Goal: Task Accomplishment & Management: Use online tool/utility

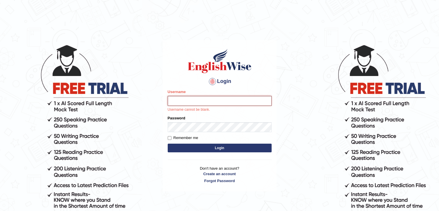
type input "nimasherpa600"
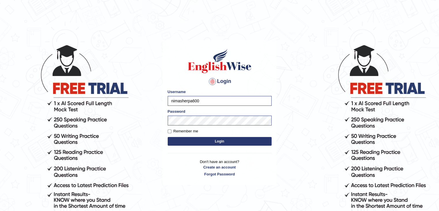
click at [205, 141] on button "Login" at bounding box center [220, 141] width 104 height 9
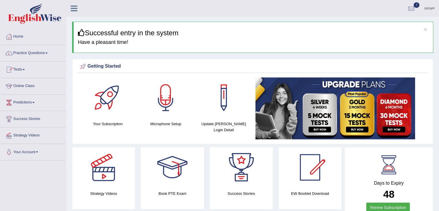
click at [28, 69] on link "Tests" at bounding box center [33, 68] width 66 height 14
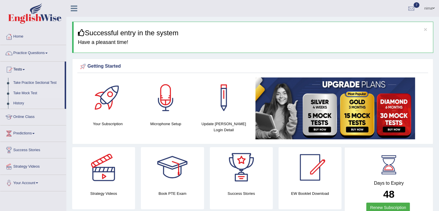
click at [30, 90] on link "Take Mock Test" at bounding box center [38, 93] width 54 height 10
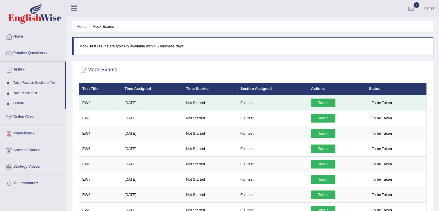
click at [334, 102] on link "Take it" at bounding box center [323, 102] width 25 height 9
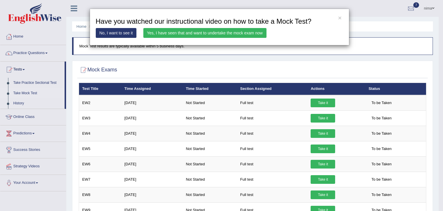
click at [181, 35] on link "Yes, I have seen that and want to undertake the mock exam now" at bounding box center [204, 33] width 123 height 10
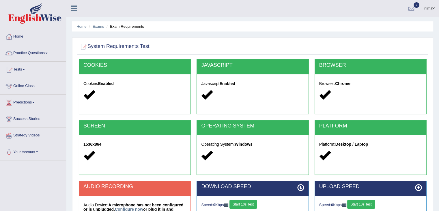
scroll to position [92, 0]
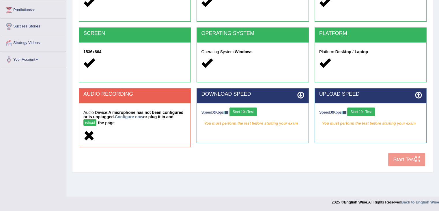
click at [242, 110] on button "Start 10s Test" at bounding box center [242, 111] width 27 height 9
click at [371, 109] on button "Start 10s Test" at bounding box center [360, 111] width 27 height 9
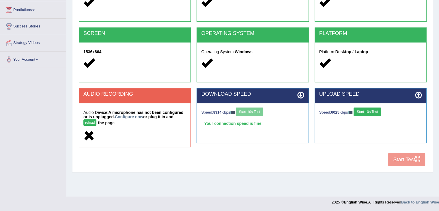
click at [364, 109] on button "Start 10s Test" at bounding box center [367, 111] width 27 height 9
click at [392, 156] on div "COOKIES Cookies Enabled JAVASCRIPT Javascript Enabled BROWSER Browser: Chrome S…" at bounding box center [252, 68] width 351 height 202
click at [371, 112] on button "Start 10s Test" at bounding box center [367, 111] width 27 height 9
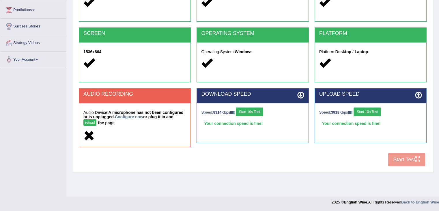
click at [254, 112] on button "Start 10s Test" at bounding box center [249, 111] width 27 height 9
click at [404, 160] on div "COOKIES Cookies Enabled JAVASCRIPT Javascript Enabled BROWSER Browser: Chrome S…" at bounding box center [252, 68] width 351 height 202
click at [89, 122] on button "reload" at bounding box center [89, 122] width 13 height 6
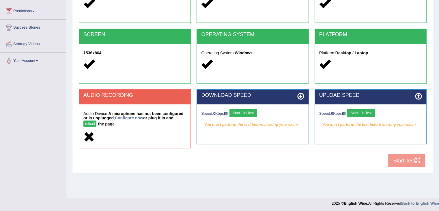
scroll to position [92, 0]
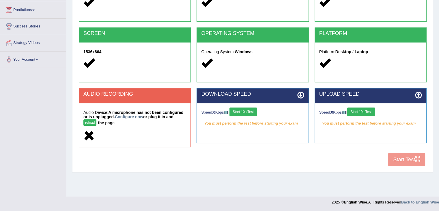
click at [92, 122] on button "reload" at bounding box center [89, 122] width 13 height 6
click at [130, 117] on link "Configure now" at bounding box center [129, 116] width 28 height 5
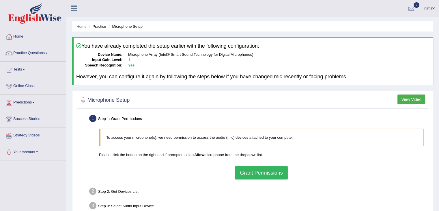
click at [261, 171] on button "Grant Permissions" at bounding box center [261, 172] width 53 height 13
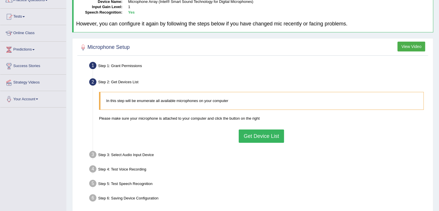
scroll to position [53, 0]
click at [259, 134] on button "Get Device List" at bounding box center [261, 135] width 45 height 13
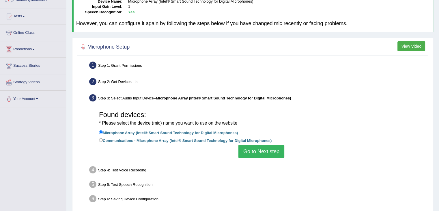
click at [257, 155] on button "Go to Next step" at bounding box center [261, 151] width 46 height 13
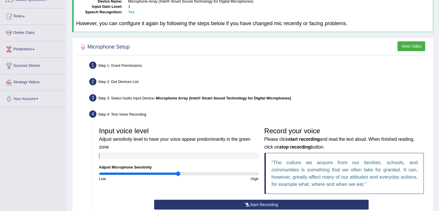
scroll to position [125, 0]
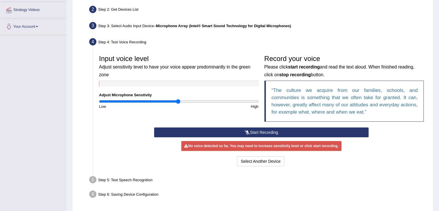
click at [257, 131] on button "Start Recording" at bounding box center [261, 132] width 214 height 10
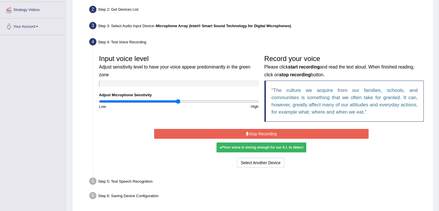
click at [257, 131] on button "Stop Recording" at bounding box center [261, 134] width 214 height 10
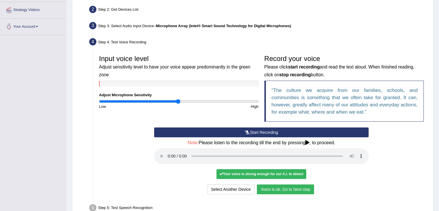
scroll to position [172, 0]
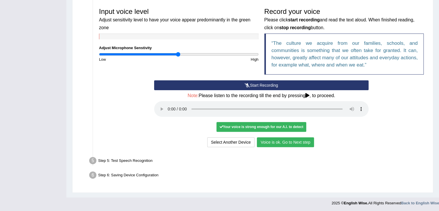
click at [281, 143] on button "Voice is ok. Go to Next step" at bounding box center [285, 142] width 57 height 10
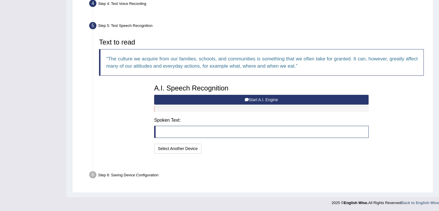
scroll to position [149, 0]
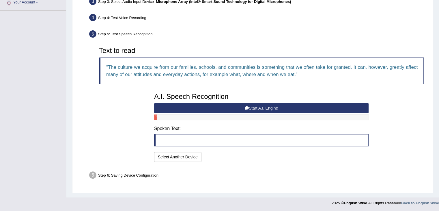
click at [221, 108] on button "Start A.I. Engine" at bounding box center [261, 108] width 214 height 10
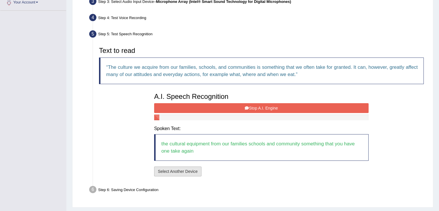
click at [175, 169] on button "Select Another Device" at bounding box center [177, 171] width 47 height 10
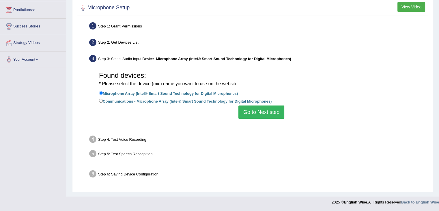
scroll to position [92, 0]
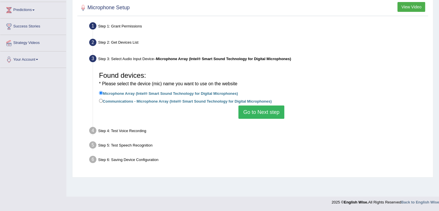
click at [264, 116] on button "Go to Next step" at bounding box center [261, 111] width 46 height 13
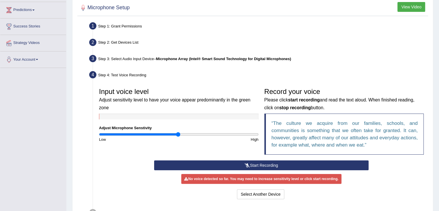
click at [239, 165] on button "Start Recording" at bounding box center [261, 165] width 214 height 10
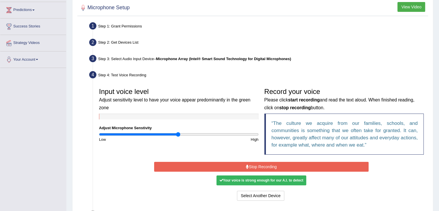
click at [238, 167] on button "Stop Recording" at bounding box center [261, 167] width 214 height 10
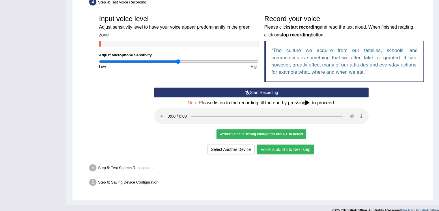
scroll to position [172, 0]
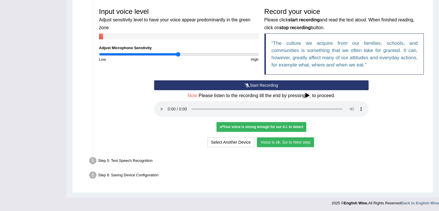
click at [285, 142] on button "Voice is ok. Go to Next step" at bounding box center [285, 142] width 57 height 10
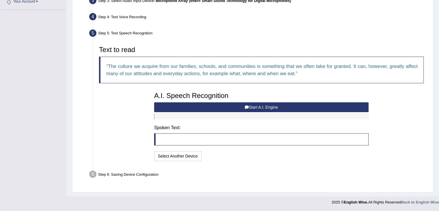
scroll to position [149, 0]
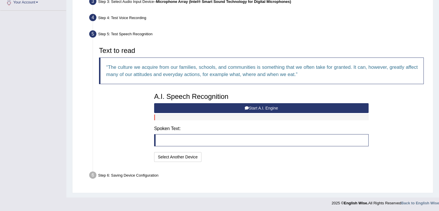
click at [243, 107] on button "Start A.I. Engine" at bounding box center [261, 108] width 214 height 10
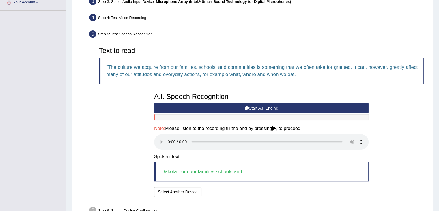
click at [243, 107] on button "Start A.I. Engine" at bounding box center [261, 108] width 214 height 10
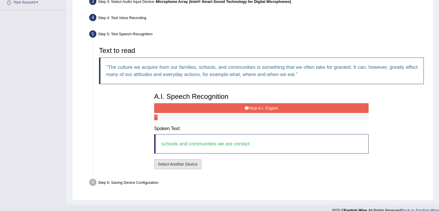
click at [179, 162] on button "Select Another Device" at bounding box center [177, 164] width 47 height 10
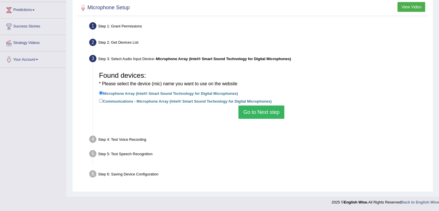
scroll to position [92, 0]
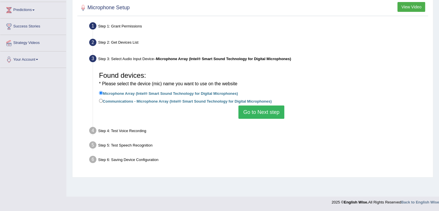
click at [247, 110] on button "Go to Next step" at bounding box center [261, 111] width 46 height 13
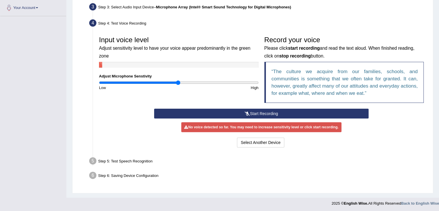
scroll to position [144, 0]
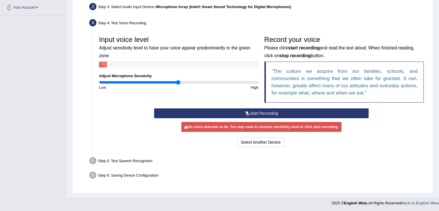
click at [247, 112] on icon at bounding box center [247, 113] width 5 height 4
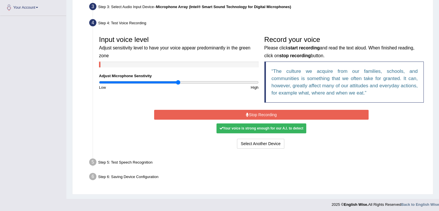
click at [247, 113] on icon at bounding box center [247, 115] width 3 height 4
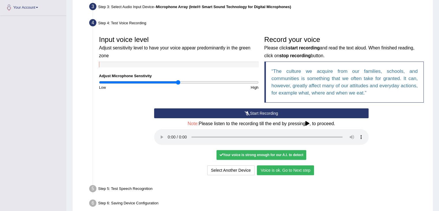
click at [279, 169] on button "Voice is ok. Go to Next step" at bounding box center [285, 170] width 57 height 10
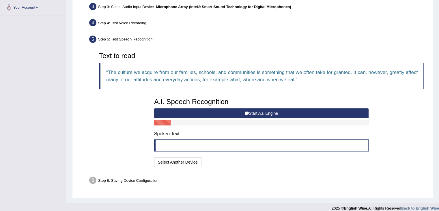
click at [231, 112] on button "Start A.I. Engine" at bounding box center [261, 113] width 214 height 10
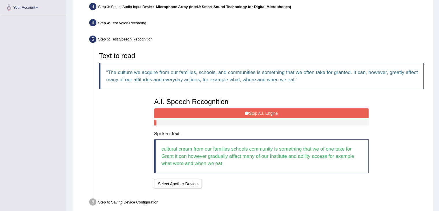
click at [258, 114] on button "Stop A.I. Engine" at bounding box center [261, 113] width 214 height 10
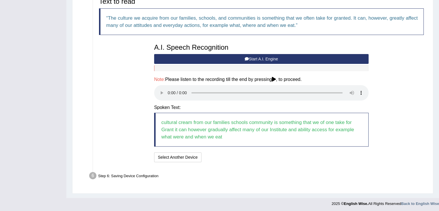
scroll to position [199, 0]
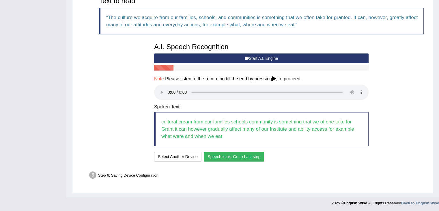
click at [237, 157] on button "Speech is ok. Go to Last step" at bounding box center [234, 157] width 60 height 10
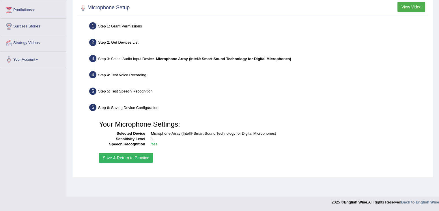
scroll to position [92, 0]
click at [112, 154] on button "Save & Return to Practice" at bounding box center [126, 158] width 54 height 10
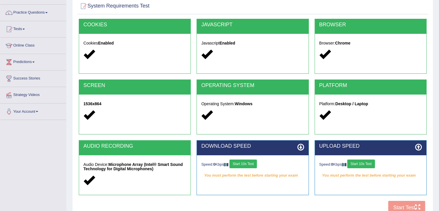
scroll to position [92, 0]
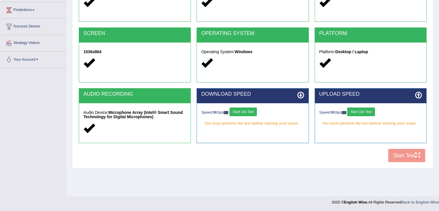
click at [242, 110] on button "Start 10s Test" at bounding box center [242, 111] width 27 height 9
click at [364, 110] on button "Start 10s Test" at bounding box center [360, 111] width 27 height 9
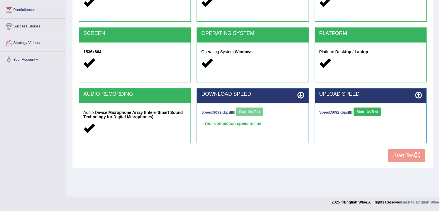
click at [364, 110] on button "Start 10s Test" at bounding box center [367, 111] width 27 height 9
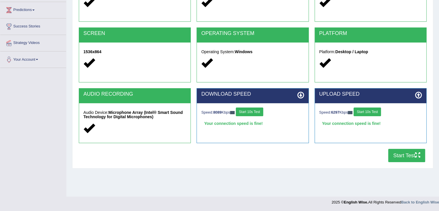
click at [404, 157] on button "Start Test" at bounding box center [406, 155] width 37 height 13
